Goal: Task Accomplishment & Management: Manage account settings

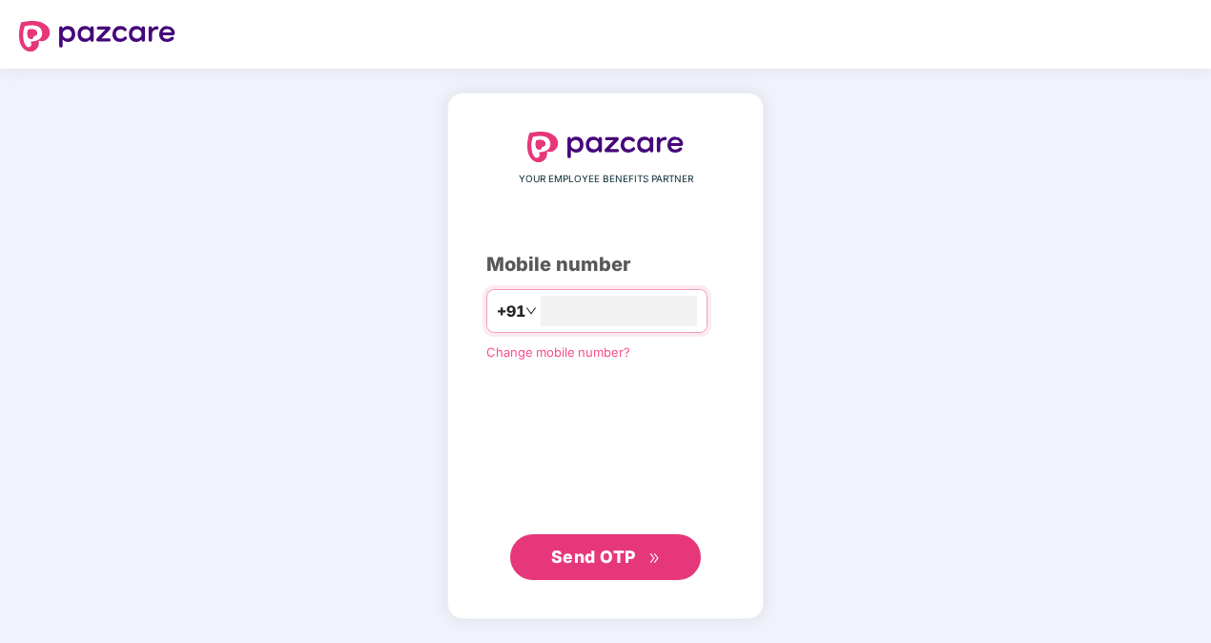
type input "**********"
click at [555, 542] on span "Send OTP" at bounding box center [606, 555] width 110 height 27
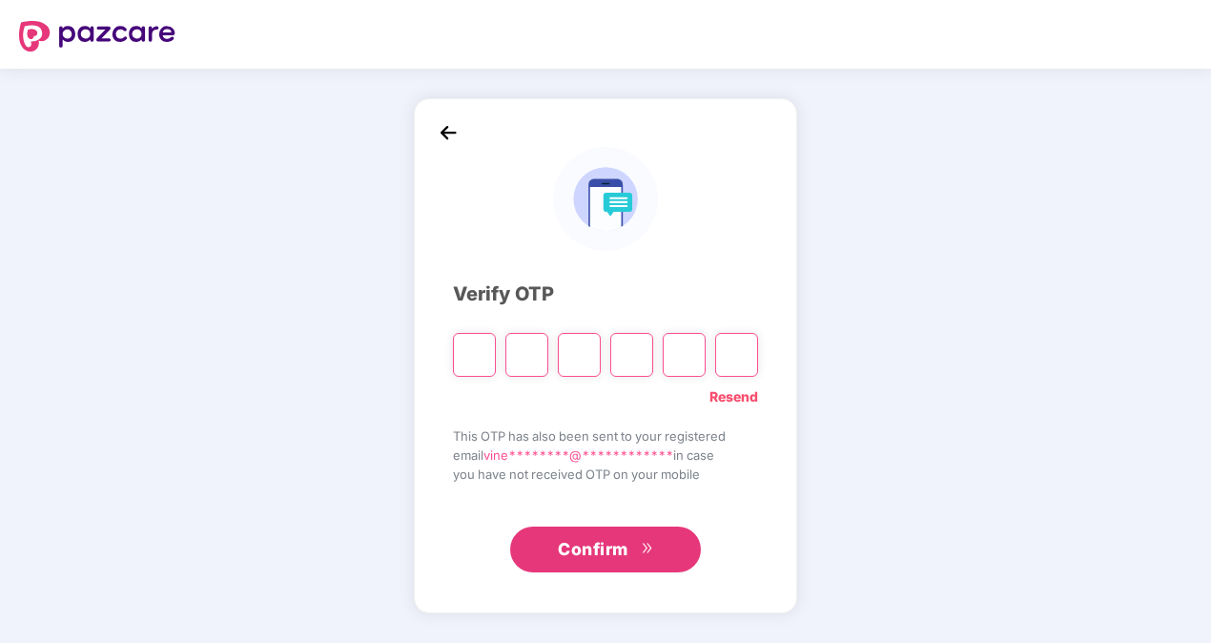
type input "*"
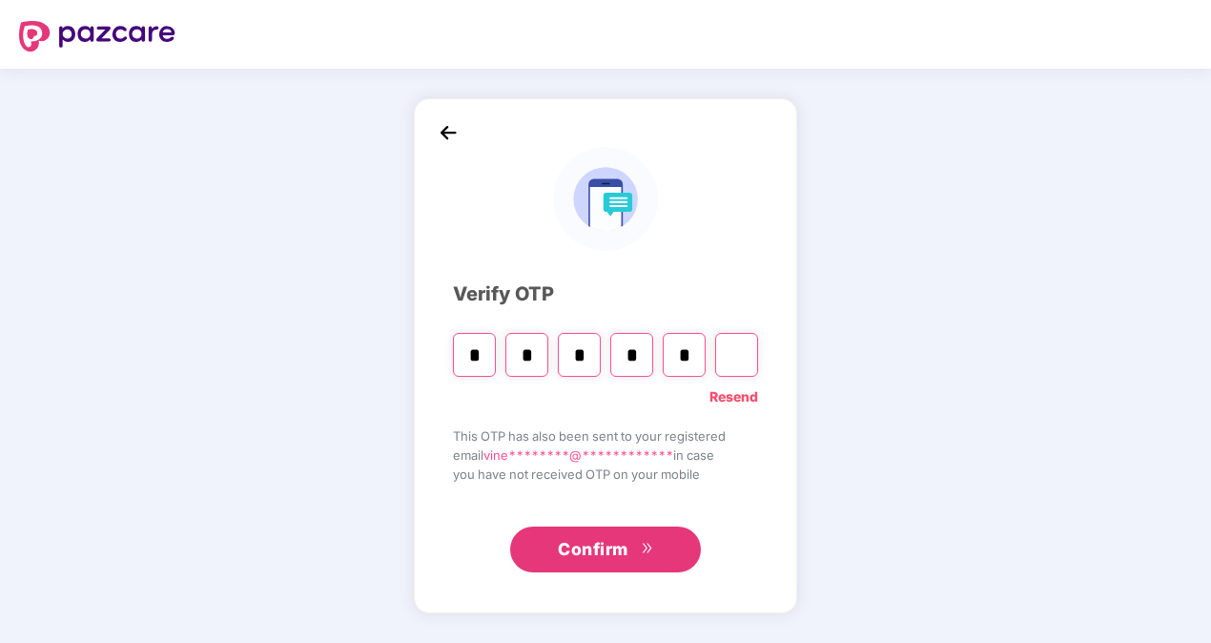
type input "*"
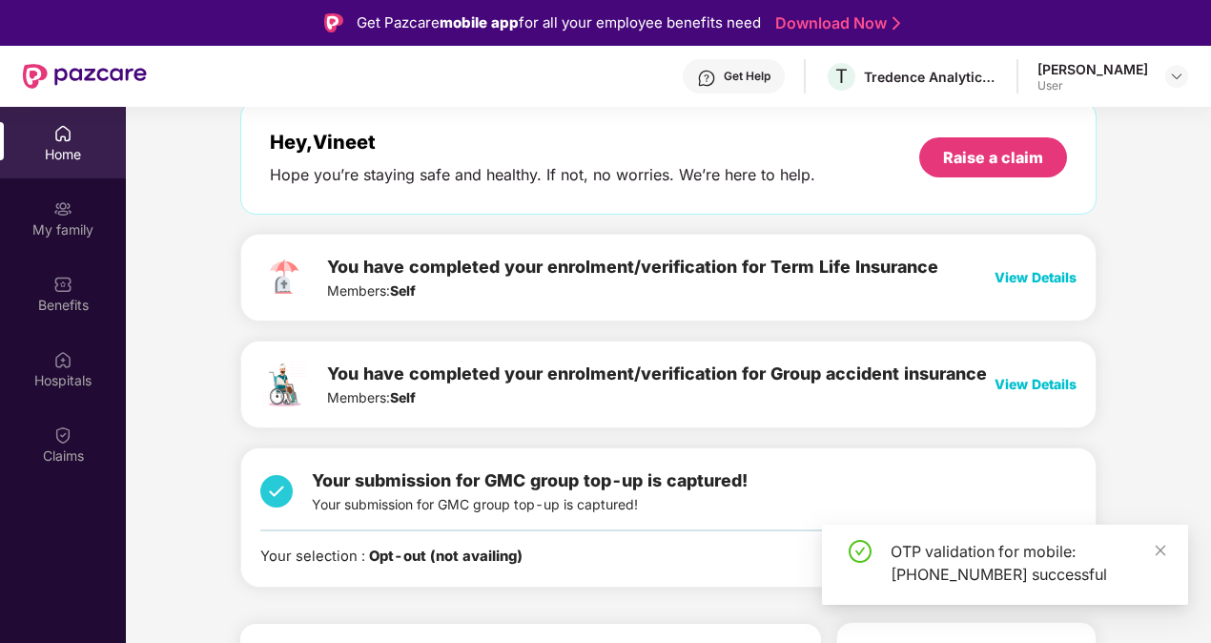
scroll to position [286, 0]
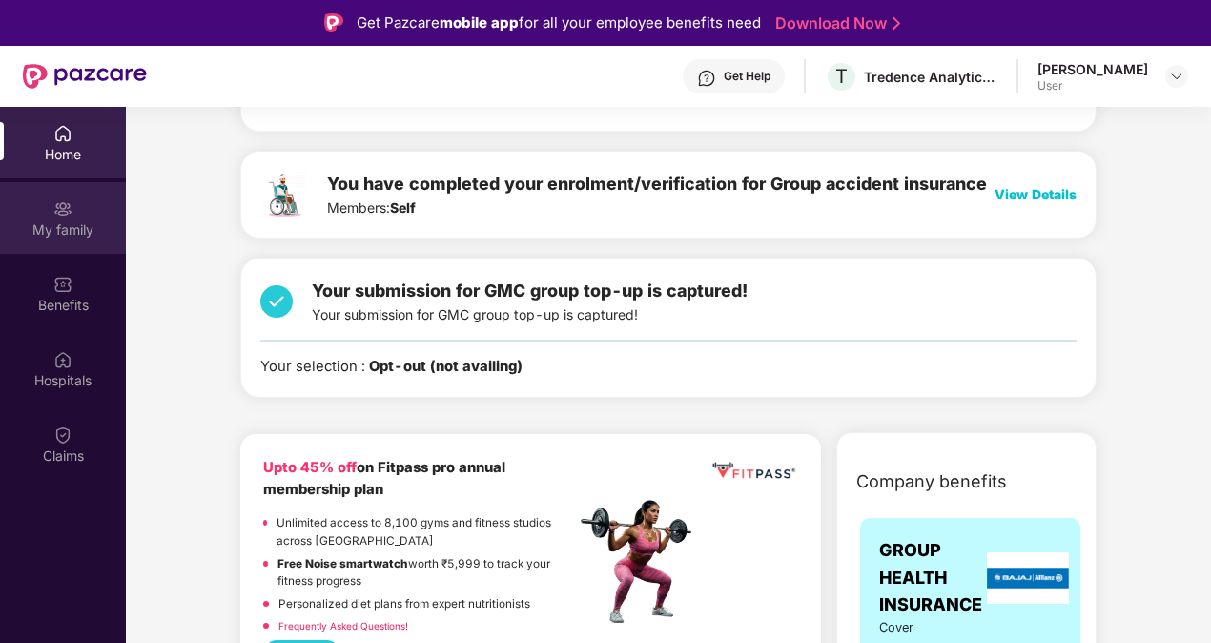
click at [92, 200] on div "My family" at bounding box center [63, 218] width 126 height 72
